Goal: Transaction & Acquisition: Purchase product/service

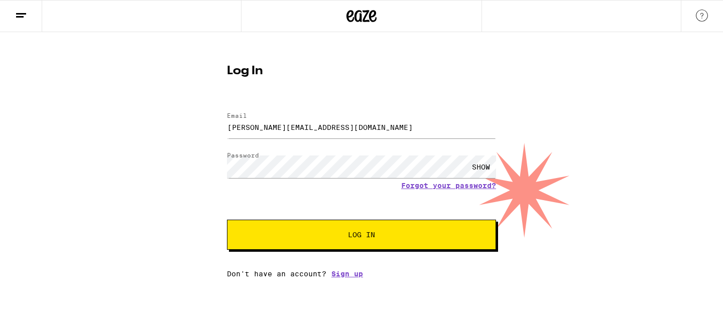
click at [365, 237] on span "Log In" at bounding box center [361, 235] width 27 height 7
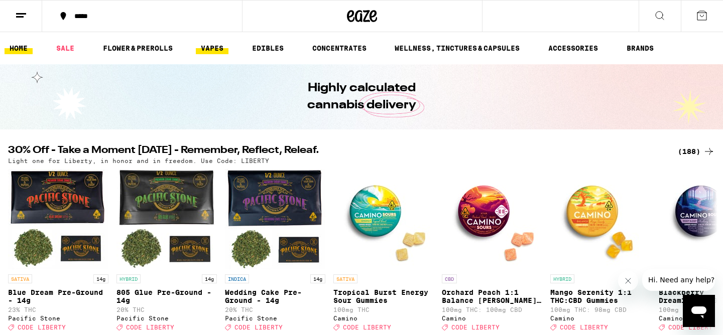
click at [213, 53] on link "VAPES" at bounding box center [212, 48] width 33 height 12
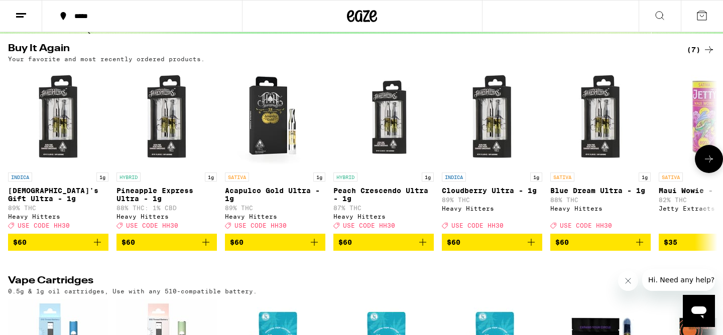
scroll to position [97, 0]
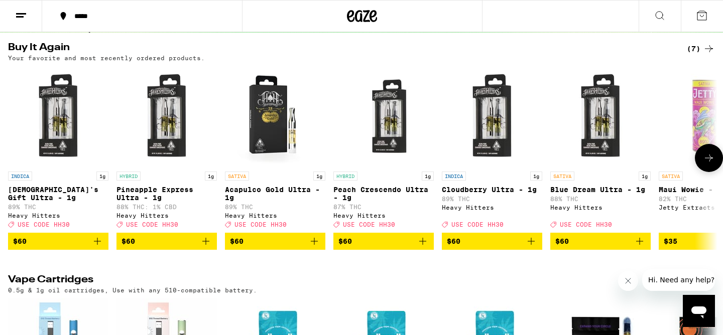
click at [97, 245] on icon "Add to bag" at bounding box center [97, 241] width 7 height 7
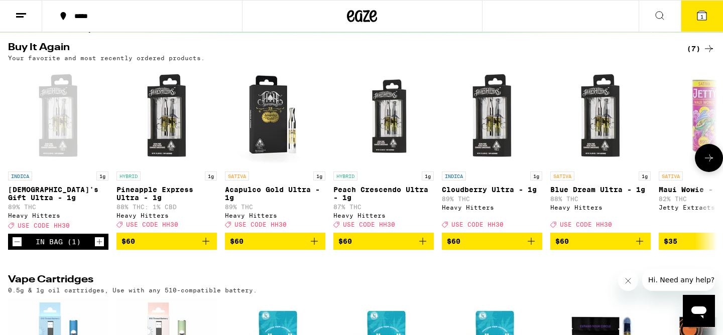
click at [317, 248] on icon "Add to bag" at bounding box center [314, 242] width 12 height 12
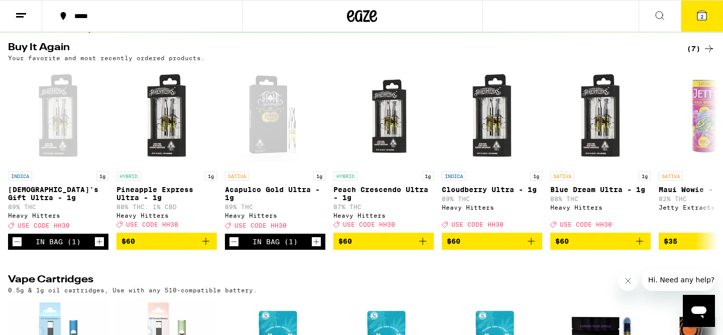
click at [691, 11] on button "2" at bounding box center [702, 16] width 42 height 31
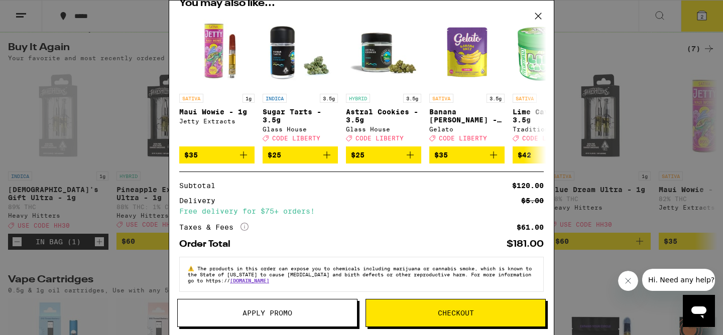
scroll to position [127, 0]
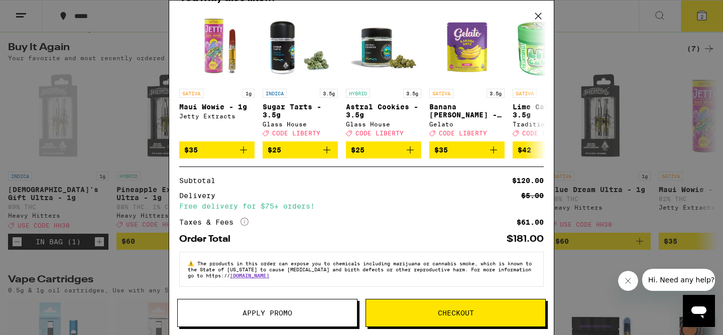
click at [409, 305] on button "Checkout" at bounding box center [456, 313] width 180 height 28
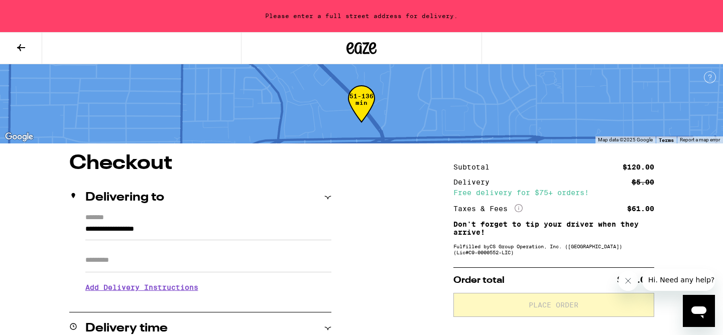
click at [294, 225] on input "**********" at bounding box center [208, 231] width 246 height 17
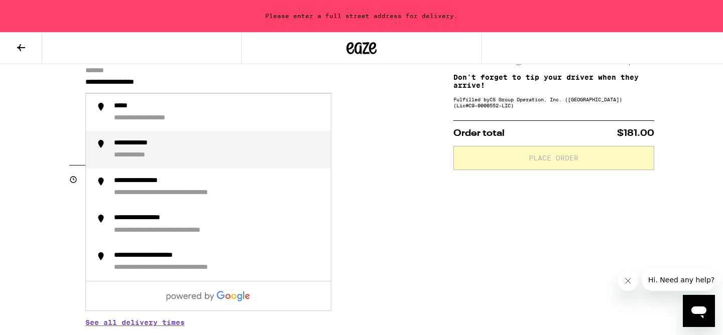
scroll to position [148, 0]
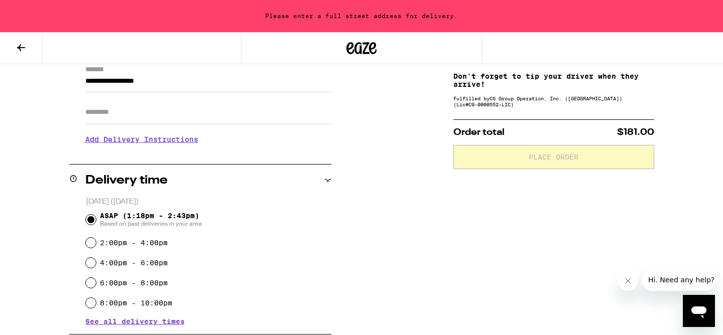
click at [399, 236] on div "**********" at bounding box center [361, 282] width 723 height 552
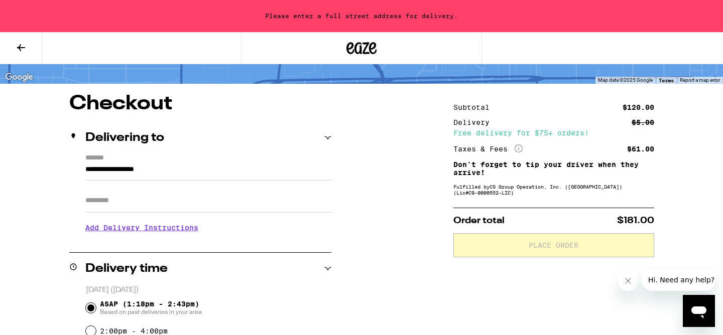
scroll to position [61, 0]
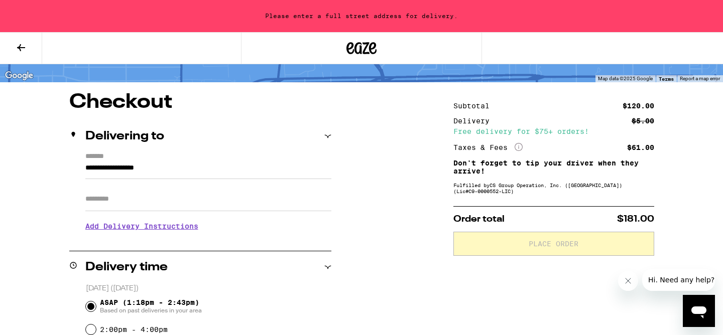
click at [236, 173] on input "**********" at bounding box center [208, 170] width 246 height 17
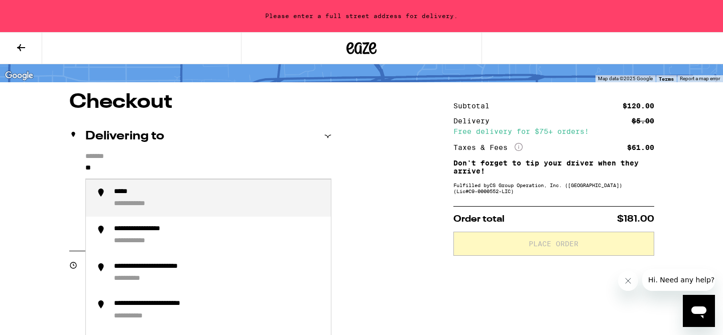
type input "*"
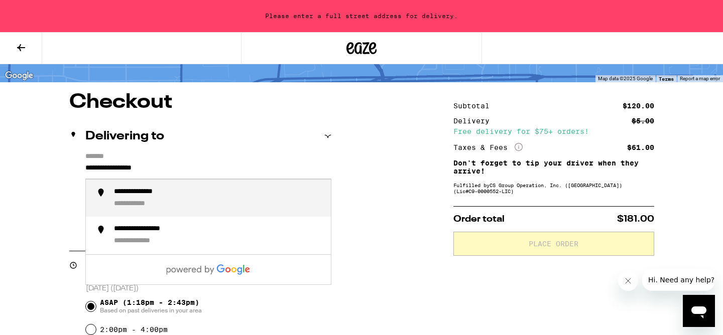
click at [198, 198] on div "**********" at bounding box center [218, 199] width 209 height 22
type input "**********"
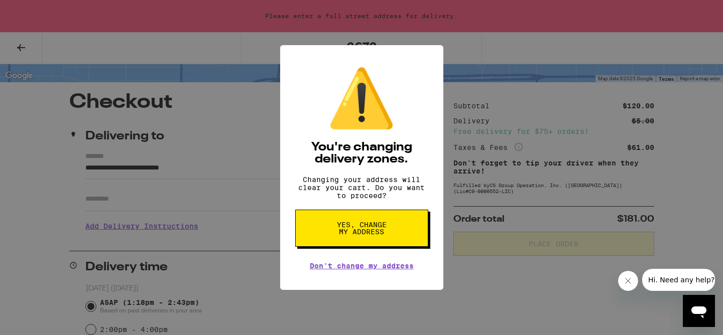
click at [395, 238] on button "Yes, change my address" at bounding box center [361, 228] width 133 height 37
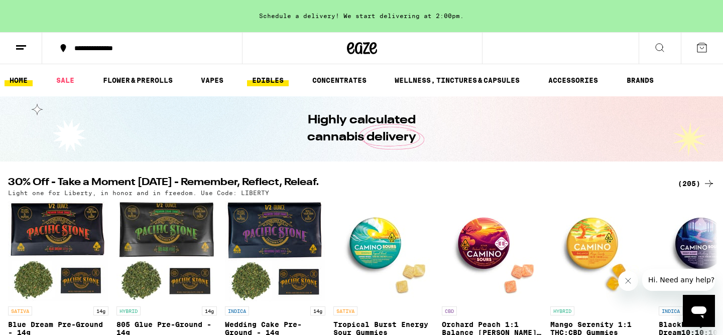
click at [258, 79] on link "EDIBLES" at bounding box center [268, 80] width 42 height 12
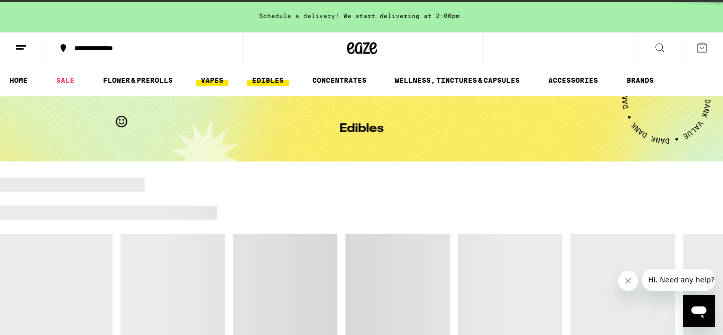
click at [224, 79] on link "VAPES" at bounding box center [212, 80] width 33 height 12
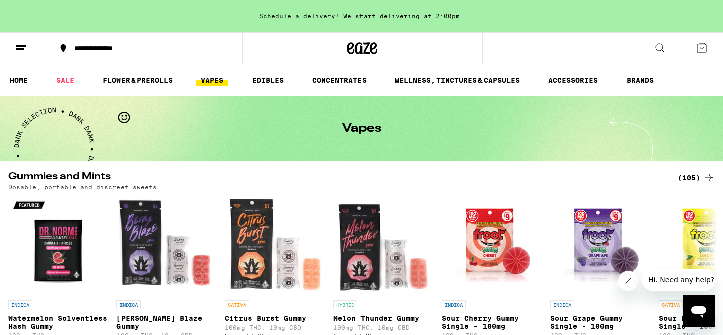
click at [222, 85] on link "VAPES" at bounding box center [212, 80] width 33 height 12
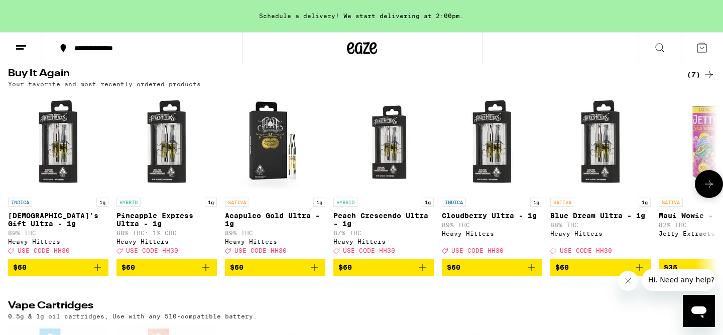
scroll to position [104, 0]
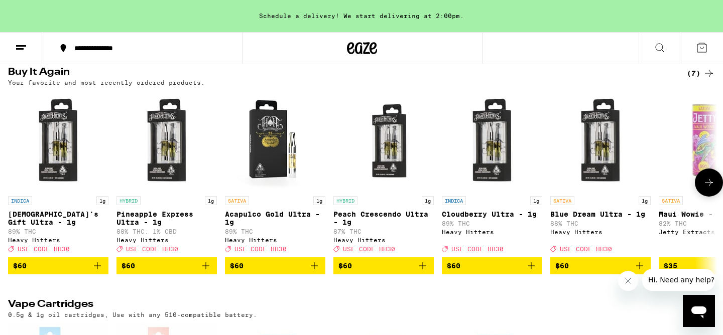
click at [100, 271] on icon "Add to bag" at bounding box center [97, 266] width 12 height 12
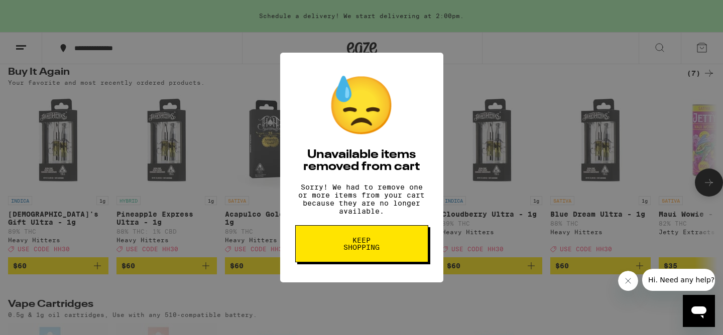
click at [358, 263] on button "Keep Shopping" at bounding box center [361, 243] width 133 height 37
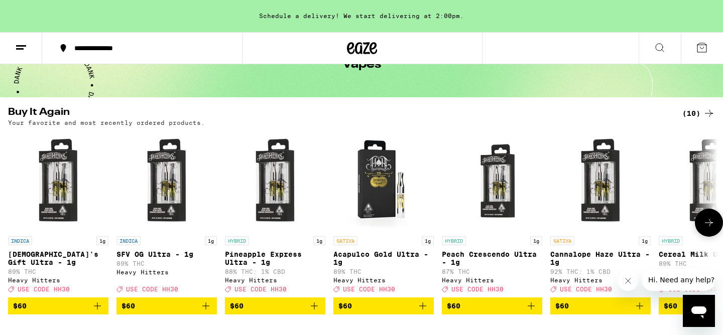
scroll to position [84, 0]
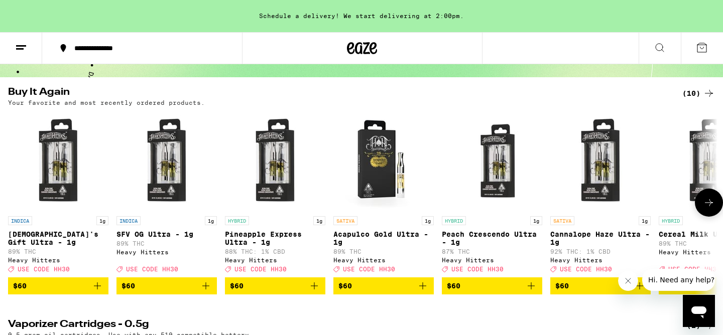
click at [94, 291] on icon "Add to bag" at bounding box center [97, 286] width 12 height 12
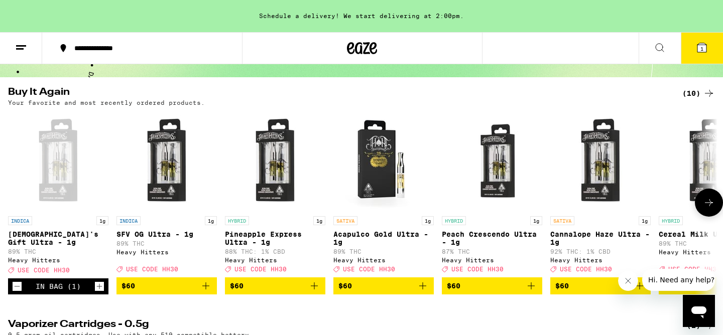
scroll to position [0, 0]
click at [421, 292] on icon "Add to bag" at bounding box center [423, 286] width 12 height 12
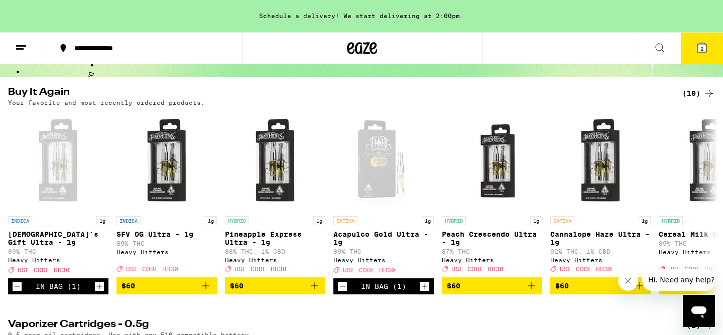
click at [686, 45] on button "2" at bounding box center [702, 48] width 42 height 31
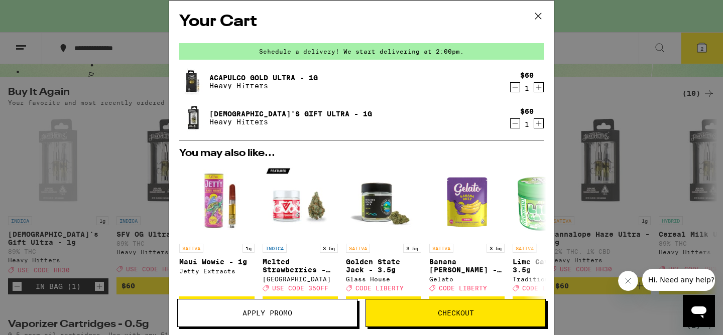
click at [462, 316] on span "Checkout" at bounding box center [456, 313] width 36 height 7
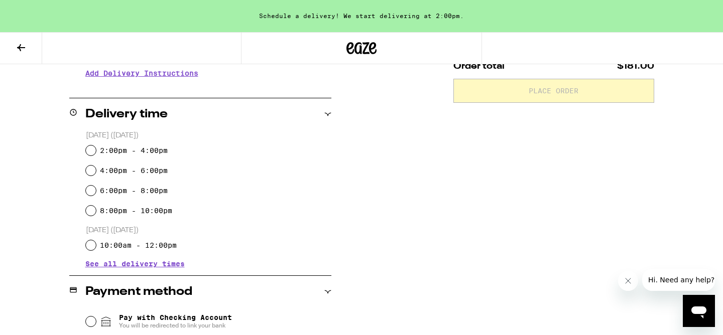
scroll to position [222, 0]
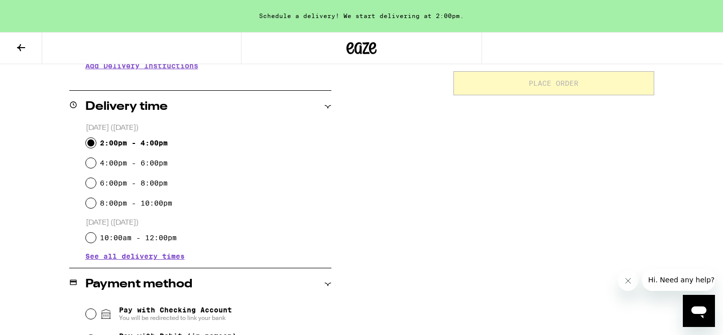
click at [93, 143] on input "2:00pm - 4:00pm" at bounding box center [91, 143] width 10 height 10
radio input "true"
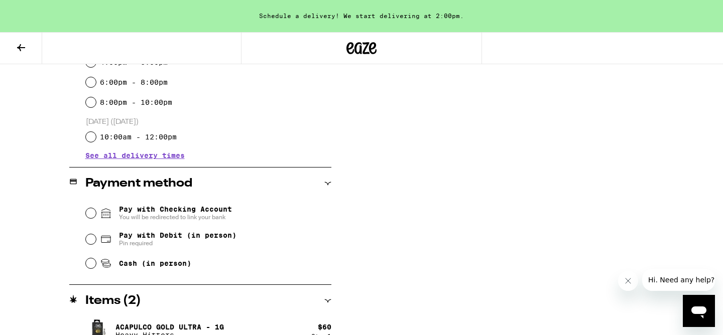
scroll to position [325, 0]
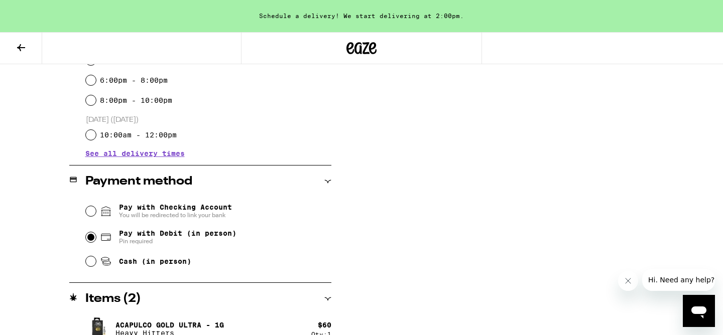
click at [94, 240] on input "Pay with Debit (in person) Pin required" at bounding box center [91, 238] width 10 height 10
radio input "true"
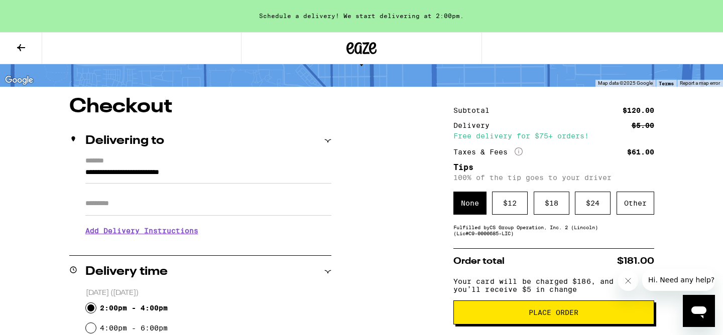
scroll to position [58, 0]
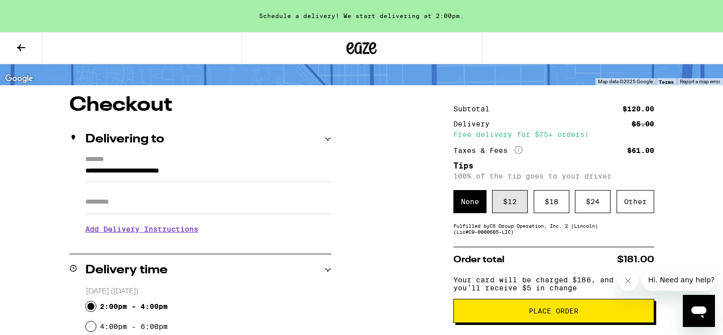
click at [508, 199] on div "$ 12" at bounding box center [510, 201] width 36 height 23
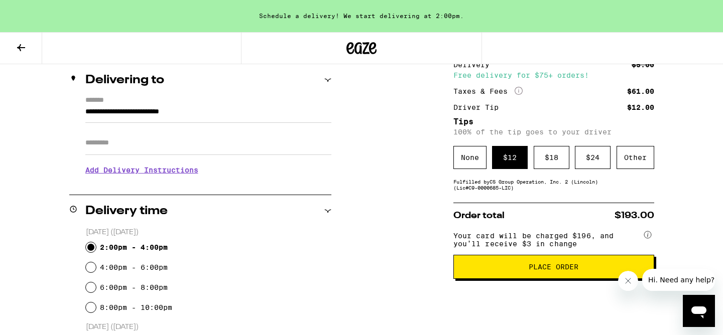
scroll to position [175, 0]
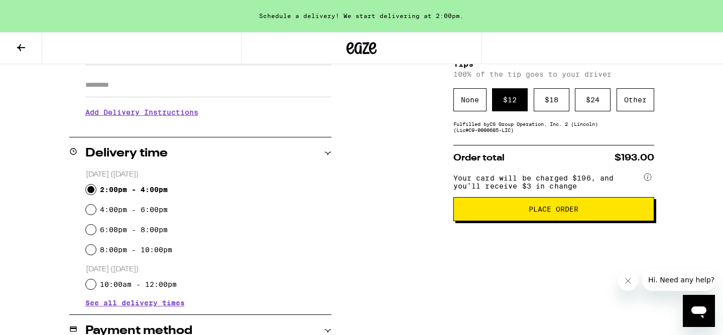
click at [539, 213] on span "Place Order" at bounding box center [554, 209] width 50 height 7
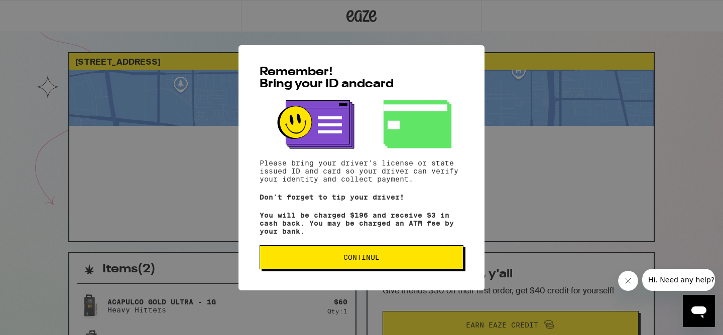
click at [451, 261] on span "Continue" at bounding box center [361, 257] width 187 height 7
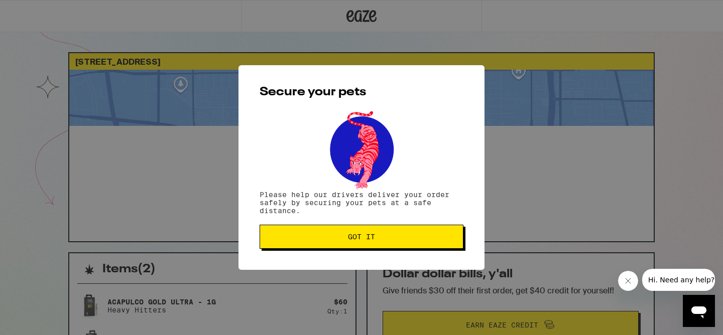
click at [450, 241] on span "Got it" at bounding box center [361, 237] width 187 height 7
